Goal: Task Accomplishment & Management: Complete application form

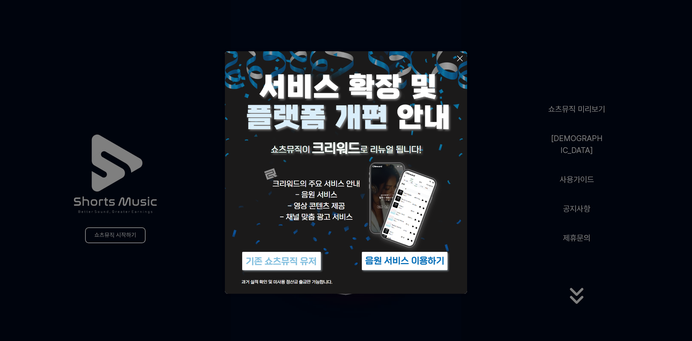
click at [297, 257] on img at bounding box center [282, 260] width 90 height 27
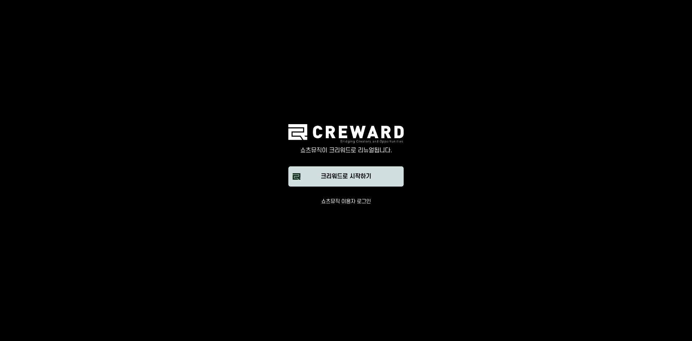
click at [366, 178] on div "크리워드로 시작하기" at bounding box center [346, 176] width 50 height 9
click at [365, 201] on button "쇼츠뮤직 이용자 로그인" at bounding box center [346, 201] width 50 height 7
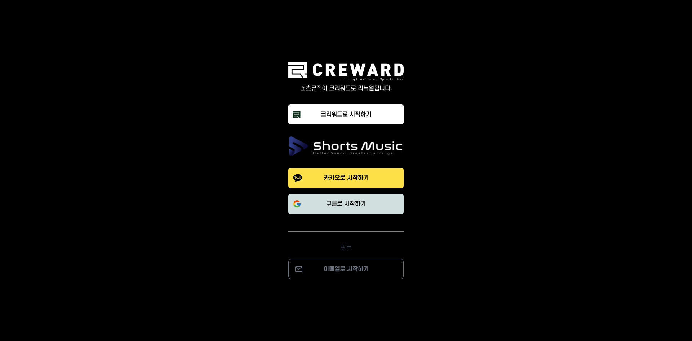
click at [358, 200] on p "구글로 시작하기" at bounding box center [346, 203] width 40 height 9
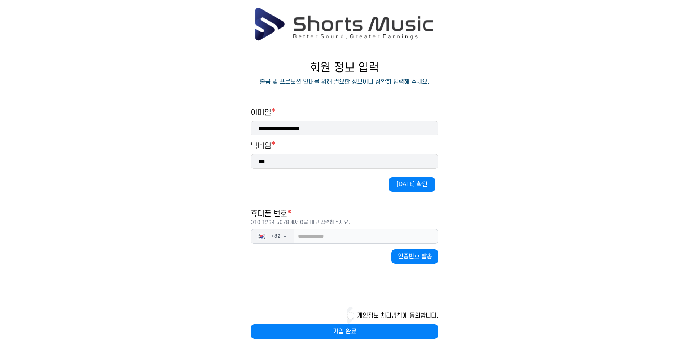
scroll to position [34, 0]
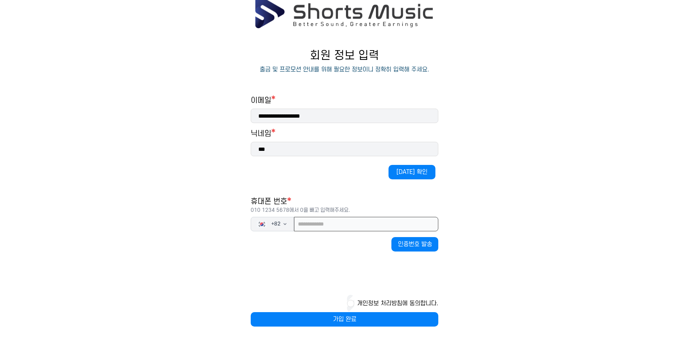
click at [332, 224] on input "tel" at bounding box center [366, 224] width 144 height 14
type input "*"
type input "**********"
click at [434, 245] on button "인증번호 발송" at bounding box center [414, 244] width 47 height 14
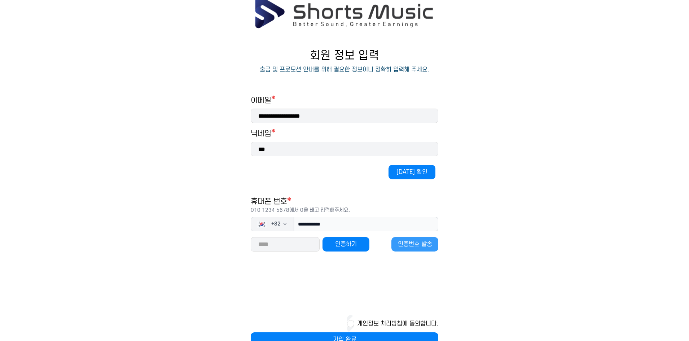
click at [416, 246] on button "인증번호 발송" at bounding box center [414, 244] width 47 height 14
click at [424, 244] on button "인증번호 발송" at bounding box center [414, 244] width 47 height 14
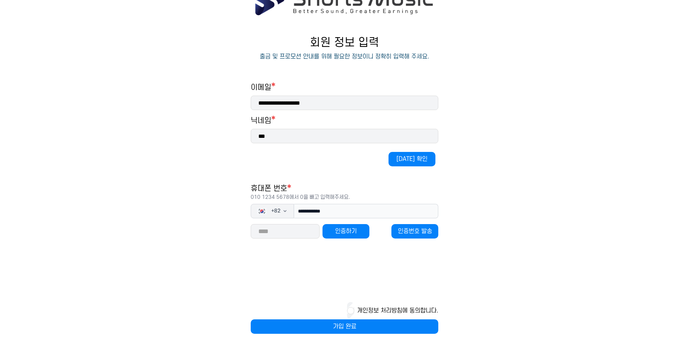
scroll to position [54, 0]
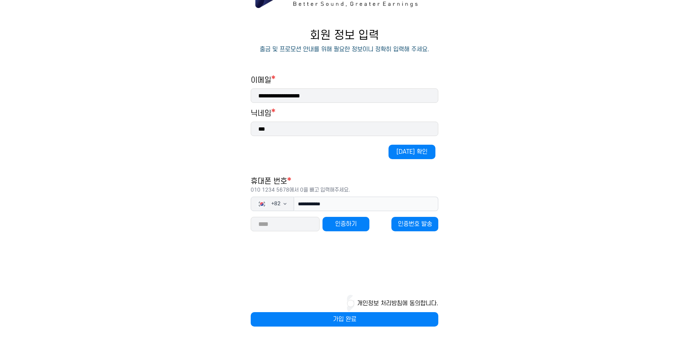
click at [284, 228] on input "number" at bounding box center [285, 224] width 69 height 14
type input "*****"
click at [327, 226] on button "인증하기" at bounding box center [345, 224] width 47 height 14
click at [496, 204] on main "**********" at bounding box center [344, 157] width 689 height 366
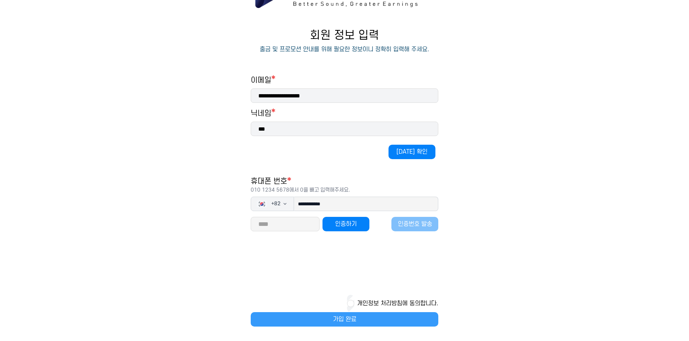
click at [360, 312] on button "가입 완료" at bounding box center [344, 319] width 187 height 14
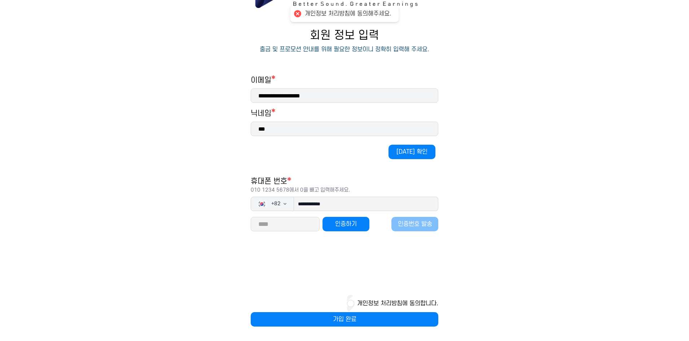
click at [444, 81] on div "**********" at bounding box center [344, 178] width 216 height 326
click at [346, 303] on div "개인정보 처리방침에 동의합니다." at bounding box center [344, 303] width 187 height 17
click at [358, 301] on button "개인정보 처리방침에 동의합니다." at bounding box center [397, 303] width 81 height 9
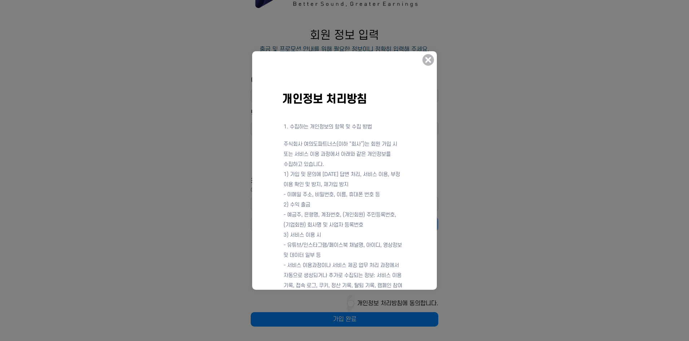
click at [429, 62] on icon at bounding box center [428, 60] width 12 height 12
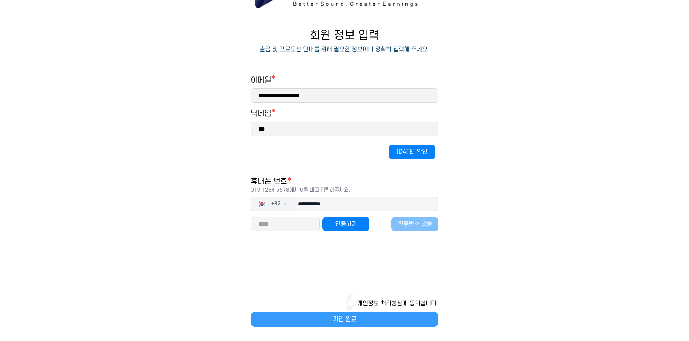
click at [385, 323] on button "가입 완료" at bounding box center [344, 319] width 187 height 14
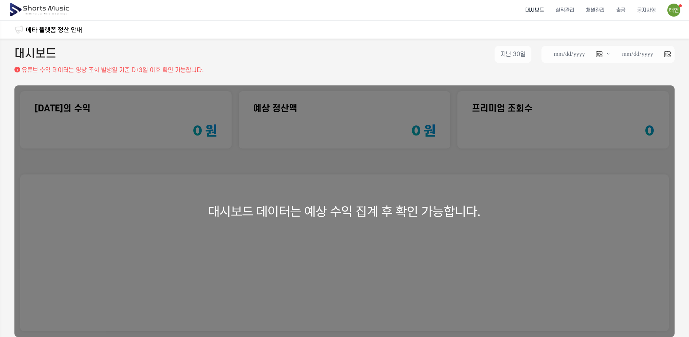
click at [411, 232] on div "대시보드 데이터는 예상 수익 집계 후 확인 가능합니다." at bounding box center [344, 211] width 660 height 252
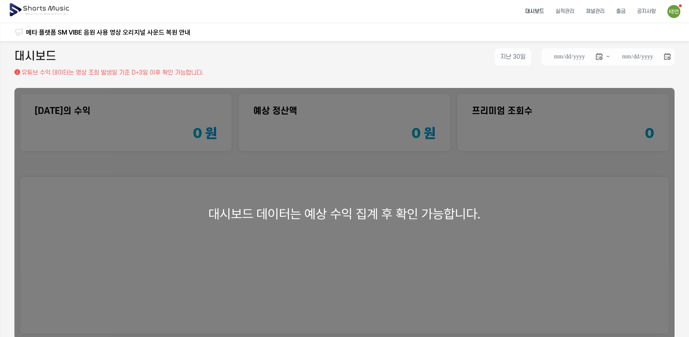
click at [285, 200] on div "대시보드 데이터는 예상 수익 집계 후 확인 가능합니다." at bounding box center [344, 214] width 660 height 252
click at [595, 10] on li "채널관리" at bounding box center [595, 11] width 30 height 19
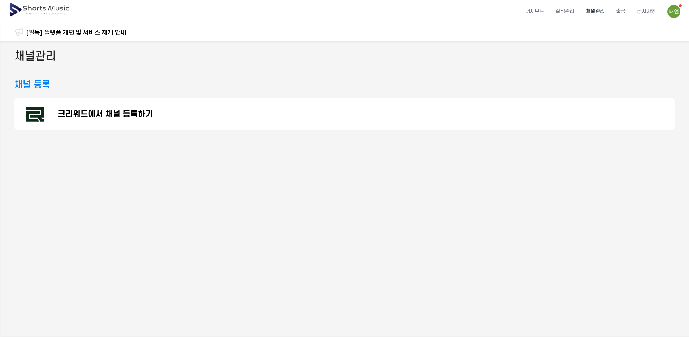
click at [36, 84] on h3 "채널 등록" at bounding box center [32, 84] width 36 height 13
click at [46, 87] on h3 "채널 등록" at bounding box center [32, 84] width 36 height 13
click at [544, 14] on li "대시보드" at bounding box center [534, 11] width 30 height 19
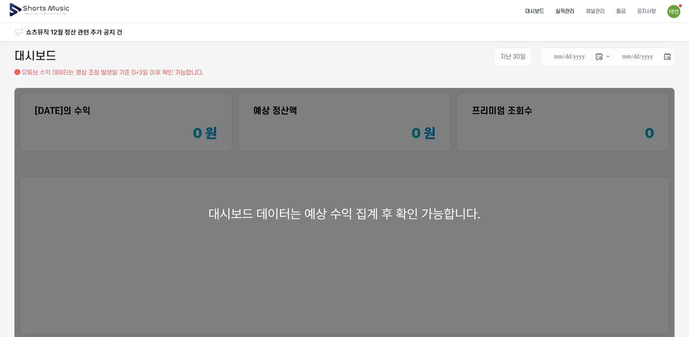
click at [570, 12] on li "실적관리" at bounding box center [564, 11] width 30 height 19
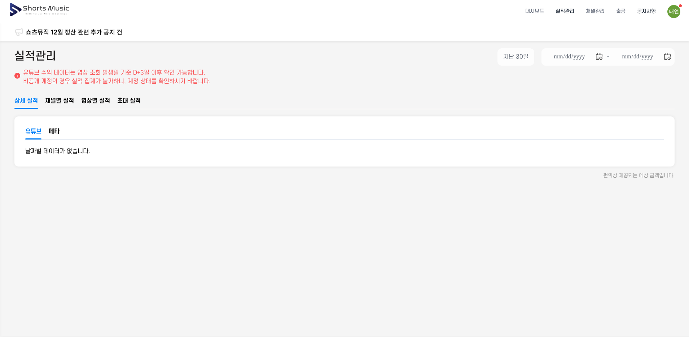
click at [642, 12] on li "공지사항" at bounding box center [646, 11] width 30 height 19
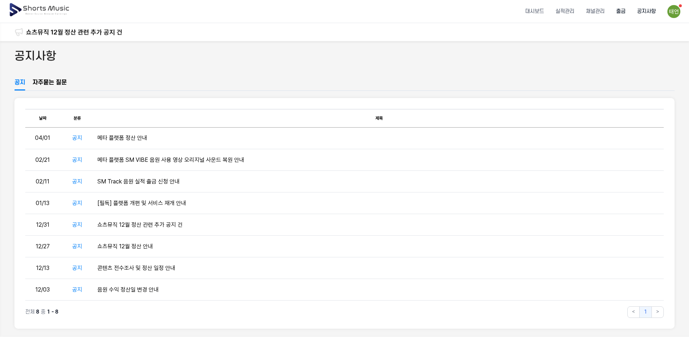
click at [622, 12] on li "출금" at bounding box center [620, 11] width 21 height 19
click at [609, 13] on li "채널관리" at bounding box center [595, 11] width 30 height 19
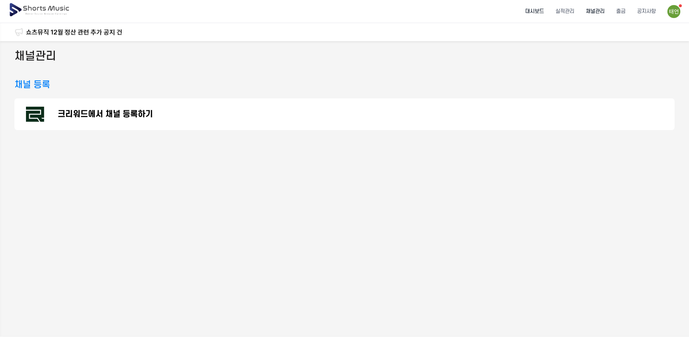
click at [537, 13] on li "대시보드" at bounding box center [534, 11] width 30 height 19
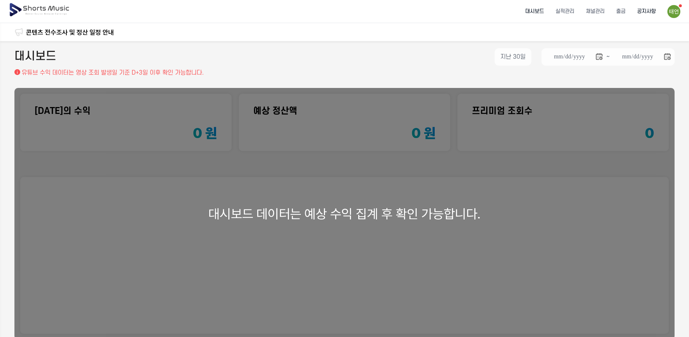
click at [657, 10] on li "공지사항" at bounding box center [646, 11] width 30 height 19
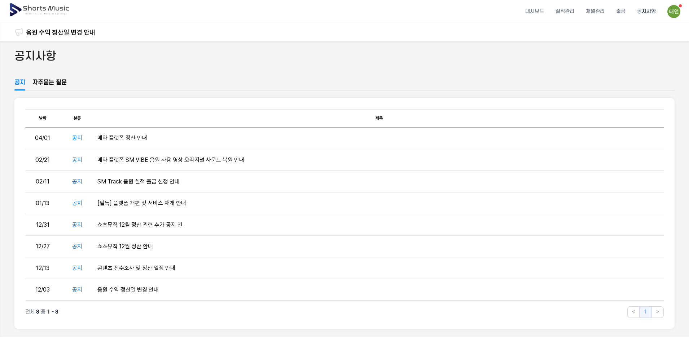
click at [45, 13] on img at bounding box center [40, 10] width 62 height 20
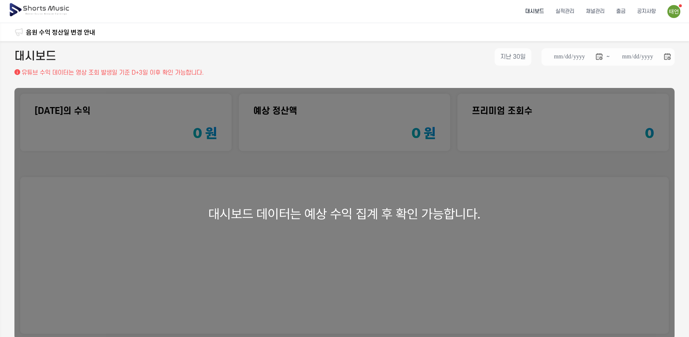
click at [680, 13] on img at bounding box center [673, 11] width 13 height 13
click at [674, 10] on button at bounding box center [344, 168] width 689 height 337
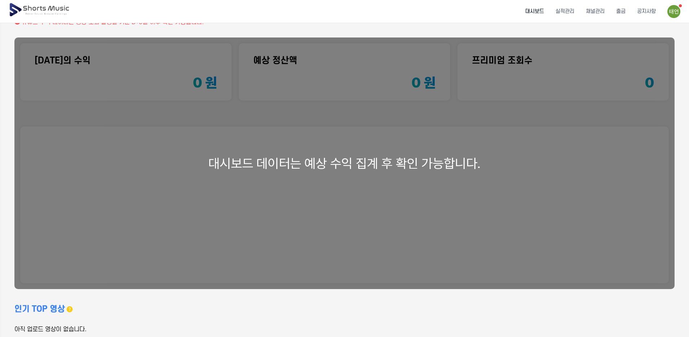
scroll to position [103, 0]
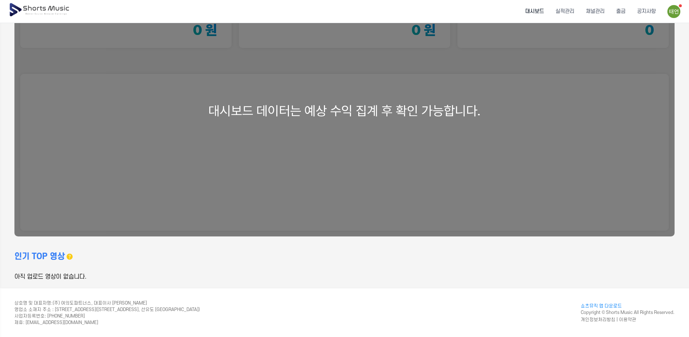
click at [678, 13] on img at bounding box center [673, 11] width 13 height 13
click at [688, 25] on button at bounding box center [344, 168] width 689 height 337
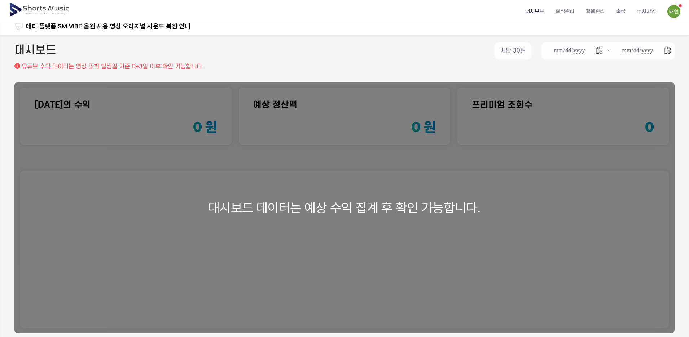
scroll to position [0, 0]
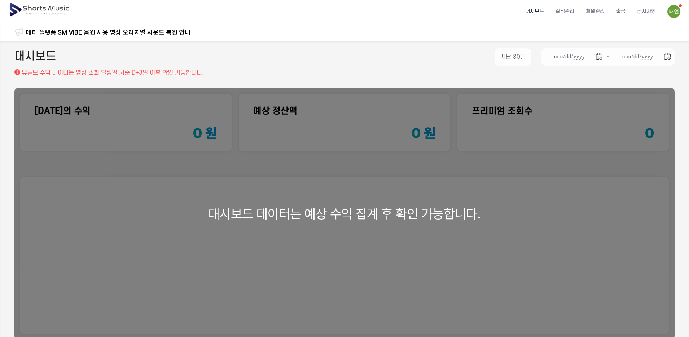
drag, startPoint x: 245, startPoint y: 53, endPoint x: 250, endPoint y: 44, distance: 10.0
click at [246, 52] on div "**********" at bounding box center [344, 58] width 660 height 20
click at [147, 30] on link "메타 플랫폼 SM VIBE 음원 사용 영상 오리지널 사운드 복원 안내" at bounding box center [108, 32] width 164 height 10
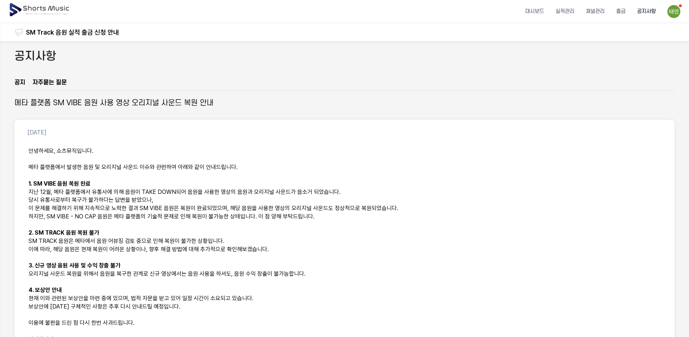
click at [97, 34] on link "SM Track 음원 실적 출금 신청 안내" at bounding box center [72, 32] width 93 height 10
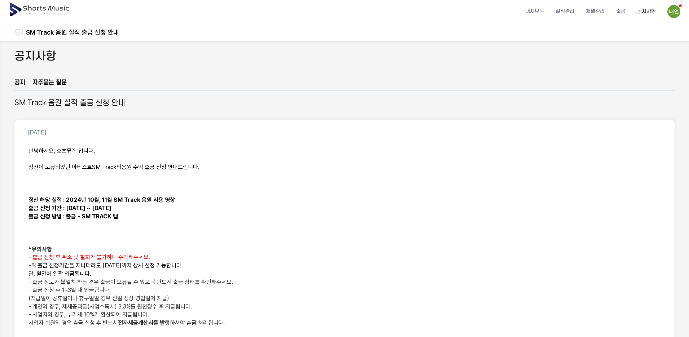
click at [53, 54] on h2 "공지사항" at bounding box center [35, 56] width 42 height 16
click at [38, 8] on img at bounding box center [40, 10] width 62 height 20
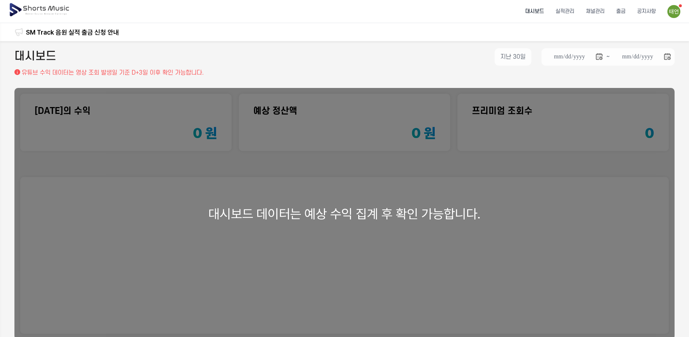
click at [540, 12] on li "대시보드" at bounding box center [534, 11] width 30 height 19
click at [580, 9] on li "실적관리" at bounding box center [564, 11] width 30 height 19
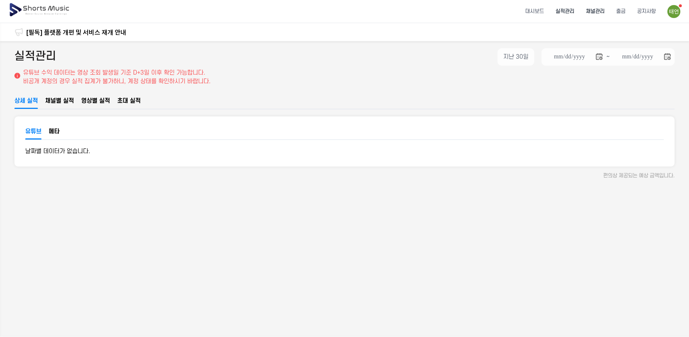
click at [592, 12] on li "채널관리" at bounding box center [595, 11] width 30 height 19
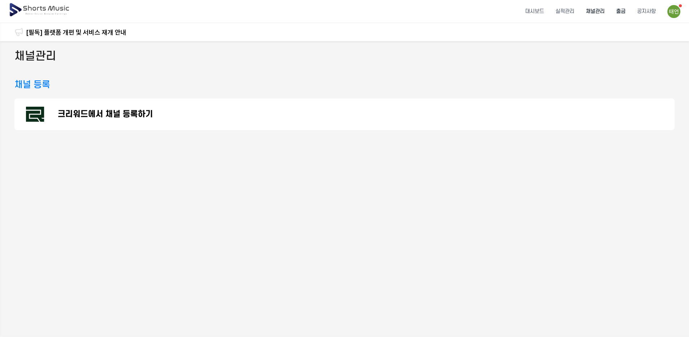
click at [622, 13] on li "출금" at bounding box center [620, 11] width 21 height 19
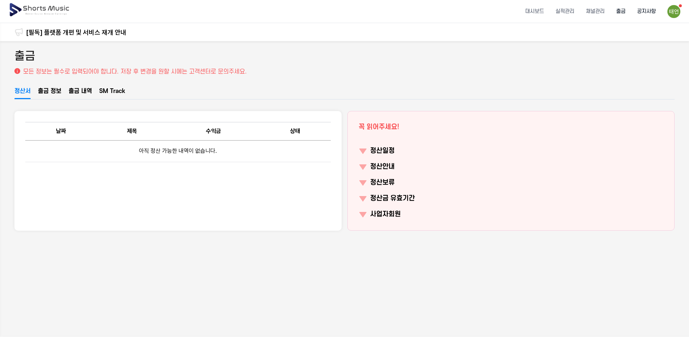
click at [642, 15] on li "공지사항" at bounding box center [646, 11] width 30 height 19
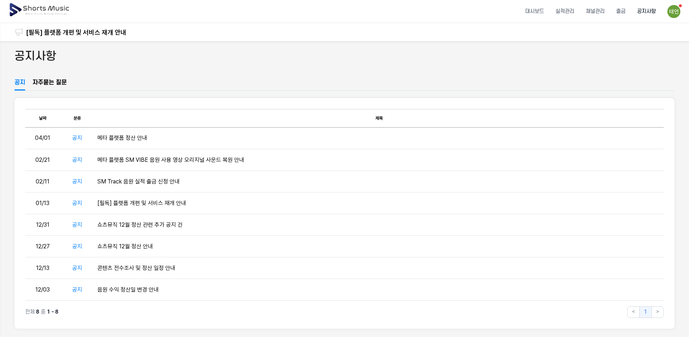
click at [680, 14] on img at bounding box center [673, 11] width 13 height 13
click at [647, 32] on link "알림 99+" at bounding box center [654, 29] width 46 height 13
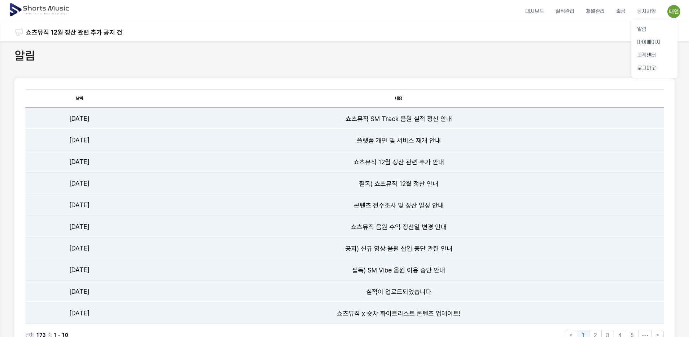
click at [447, 78] on button at bounding box center [344, 168] width 689 height 337
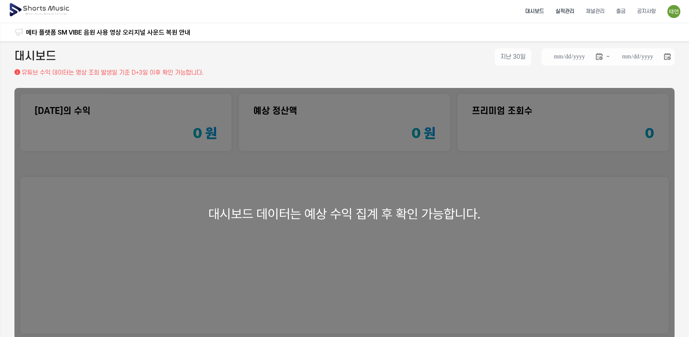
click at [565, 10] on li "실적관리" at bounding box center [564, 11] width 30 height 19
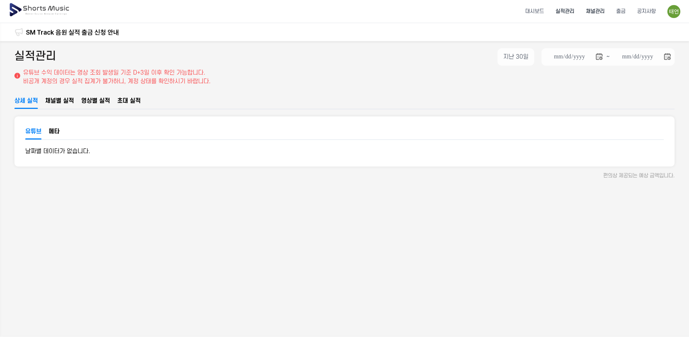
click at [599, 15] on li "채널관리" at bounding box center [595, 11] width 30 height 19
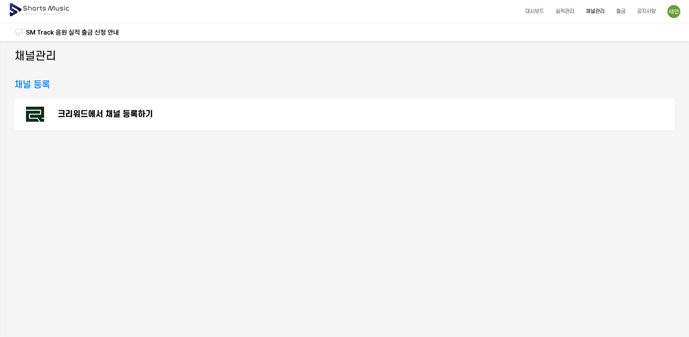
click at [82, 110] on p "크리워드에서 채널 등록하기" at bounding box center [105, 114] width 95 height 9
